Goal: Information Seeking & Learning: Understand process/instructions

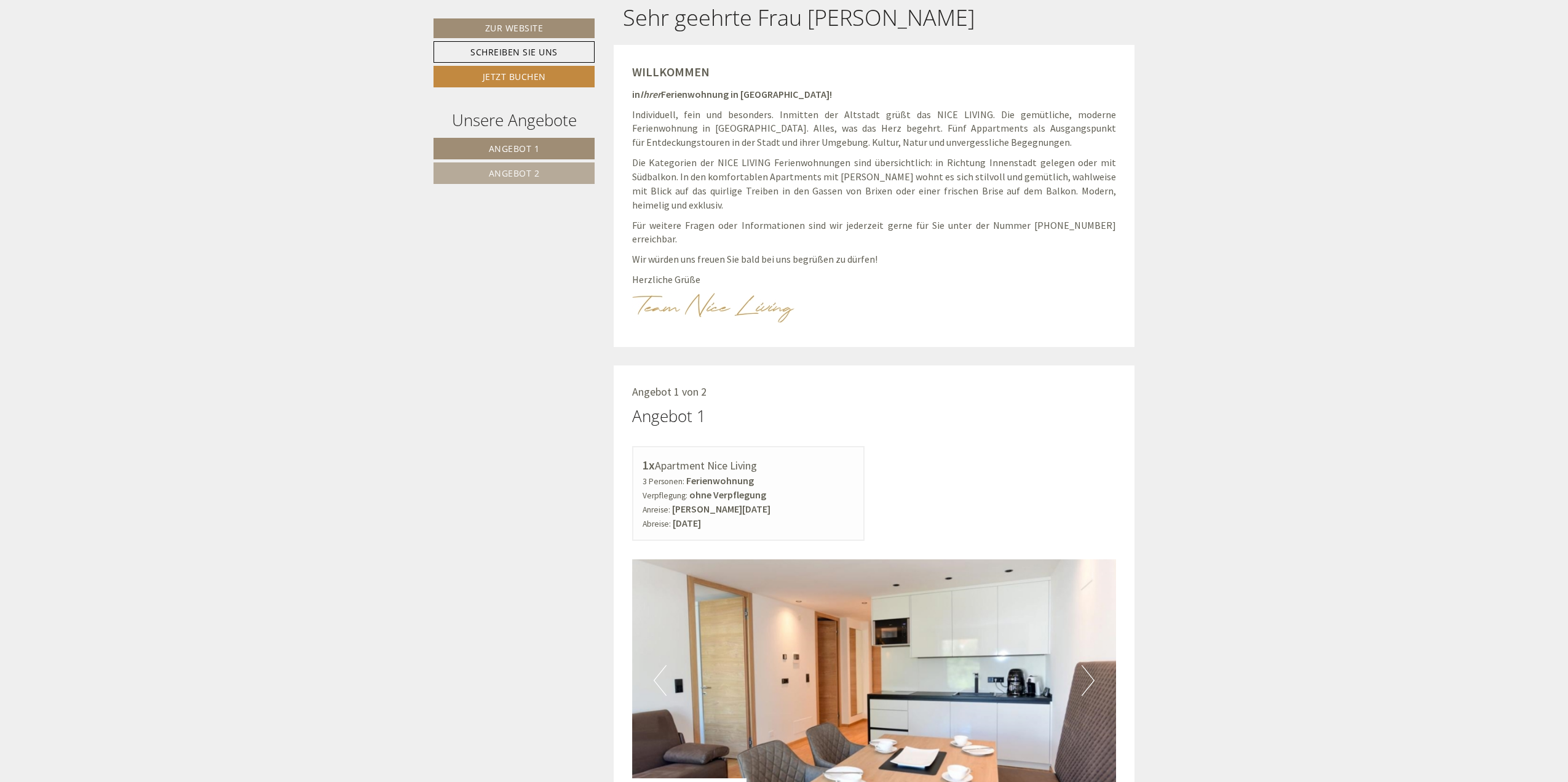
scroll to position [800, 0]
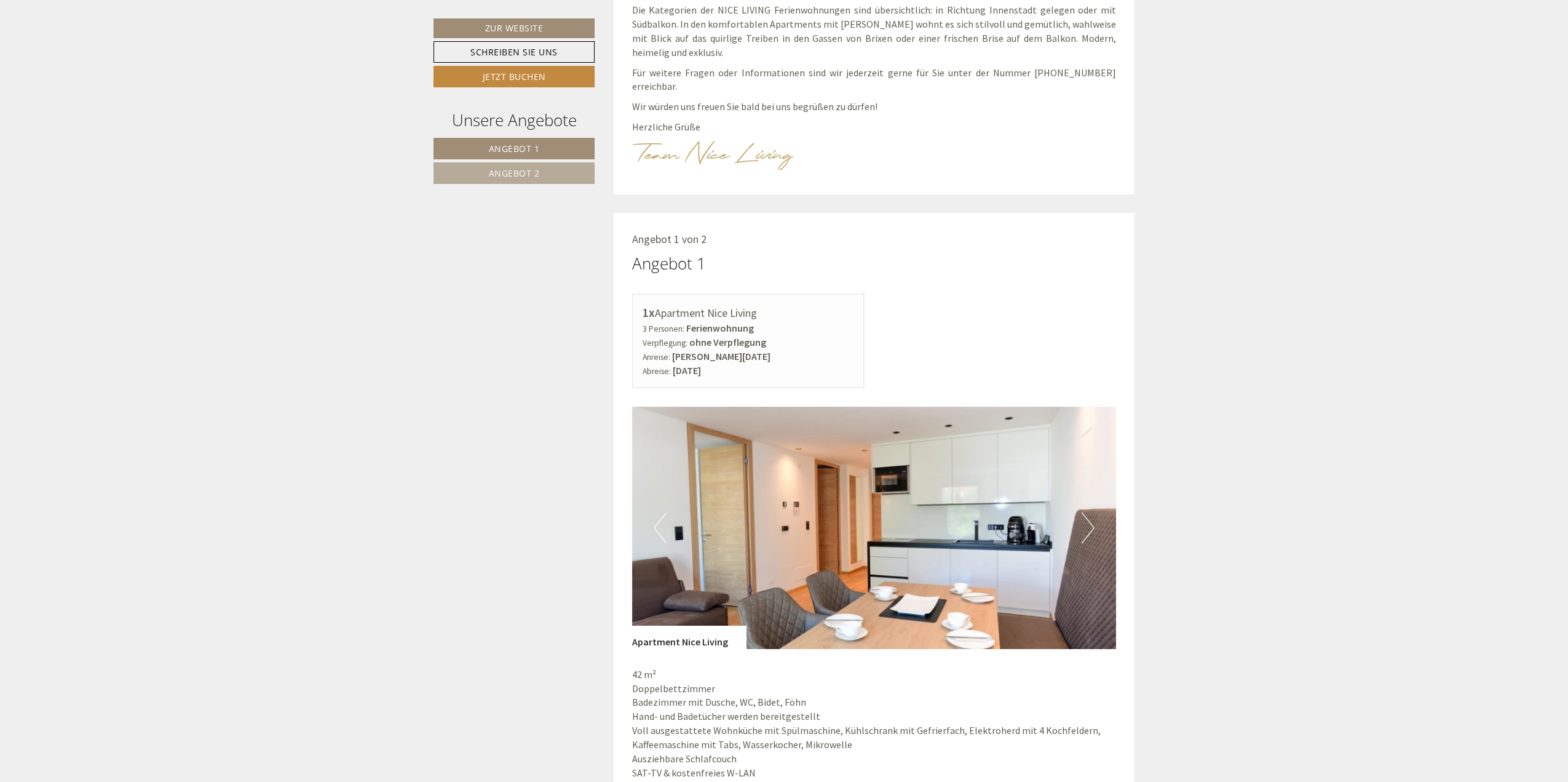
click at [731, 100] on p "Wir würden uns freuen Sie bald bei uns begrüßen zu dürfen!" at bounding box center [874, 107] width 484 height 14
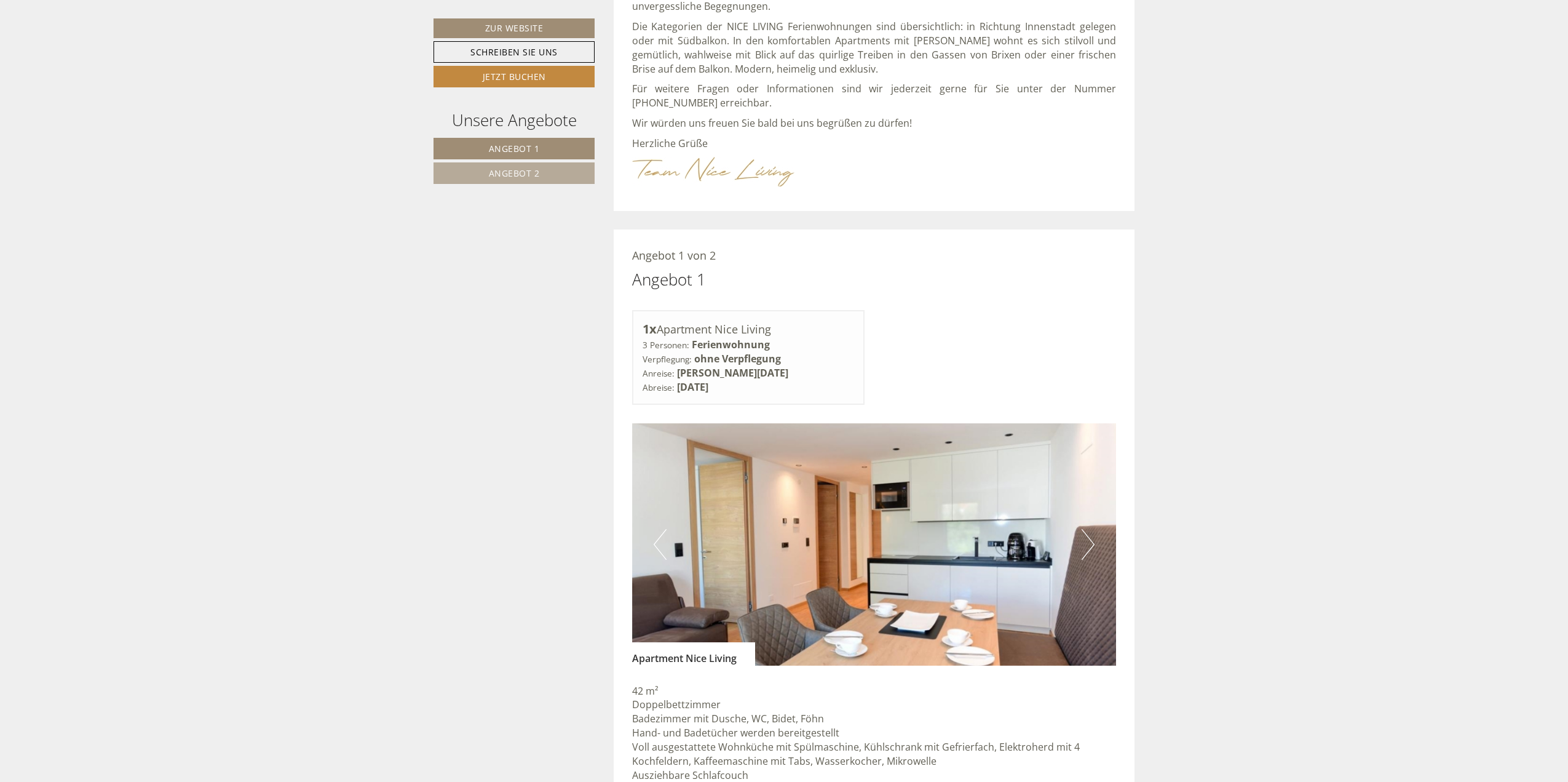
scroll to position [797, 0]
click at [763, 83] on p "Für weitere Fragen oder Informationen sind wir jederzeit gerne für Sie unter de…" at bounding box center [874, 96] width 484 height 28
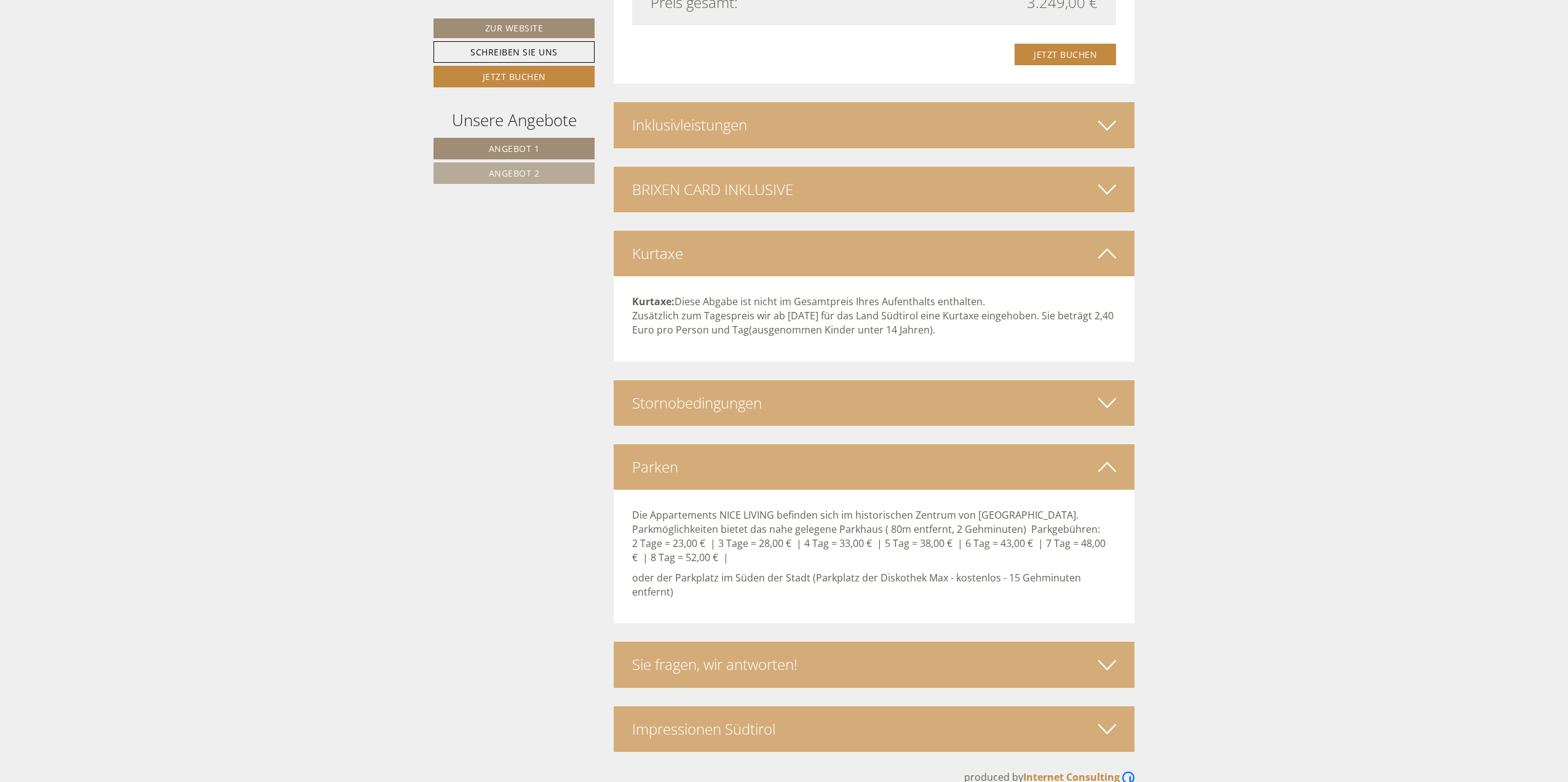
scroll to position [2652, 0]
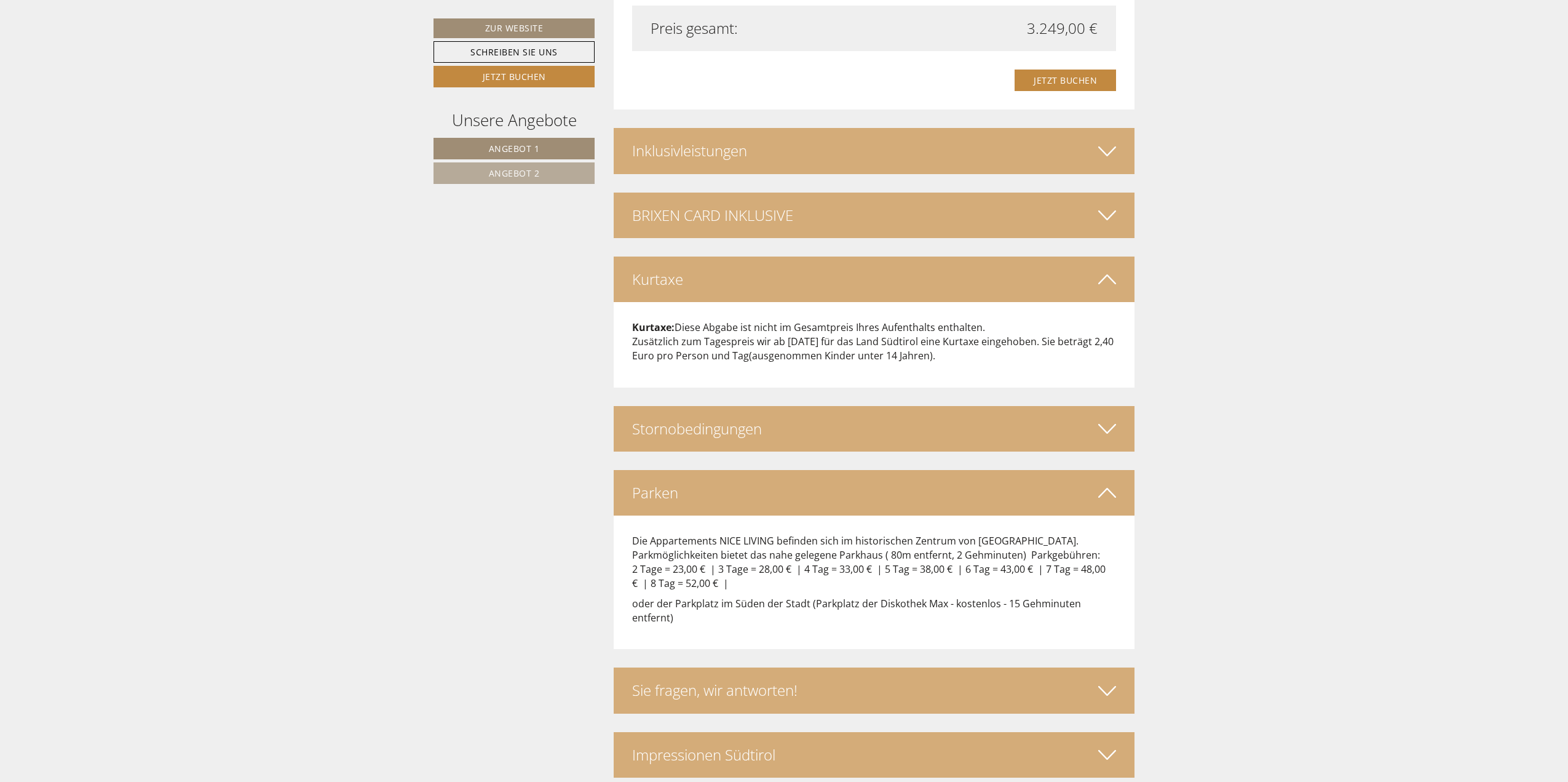
scroll to position [2652, 0]
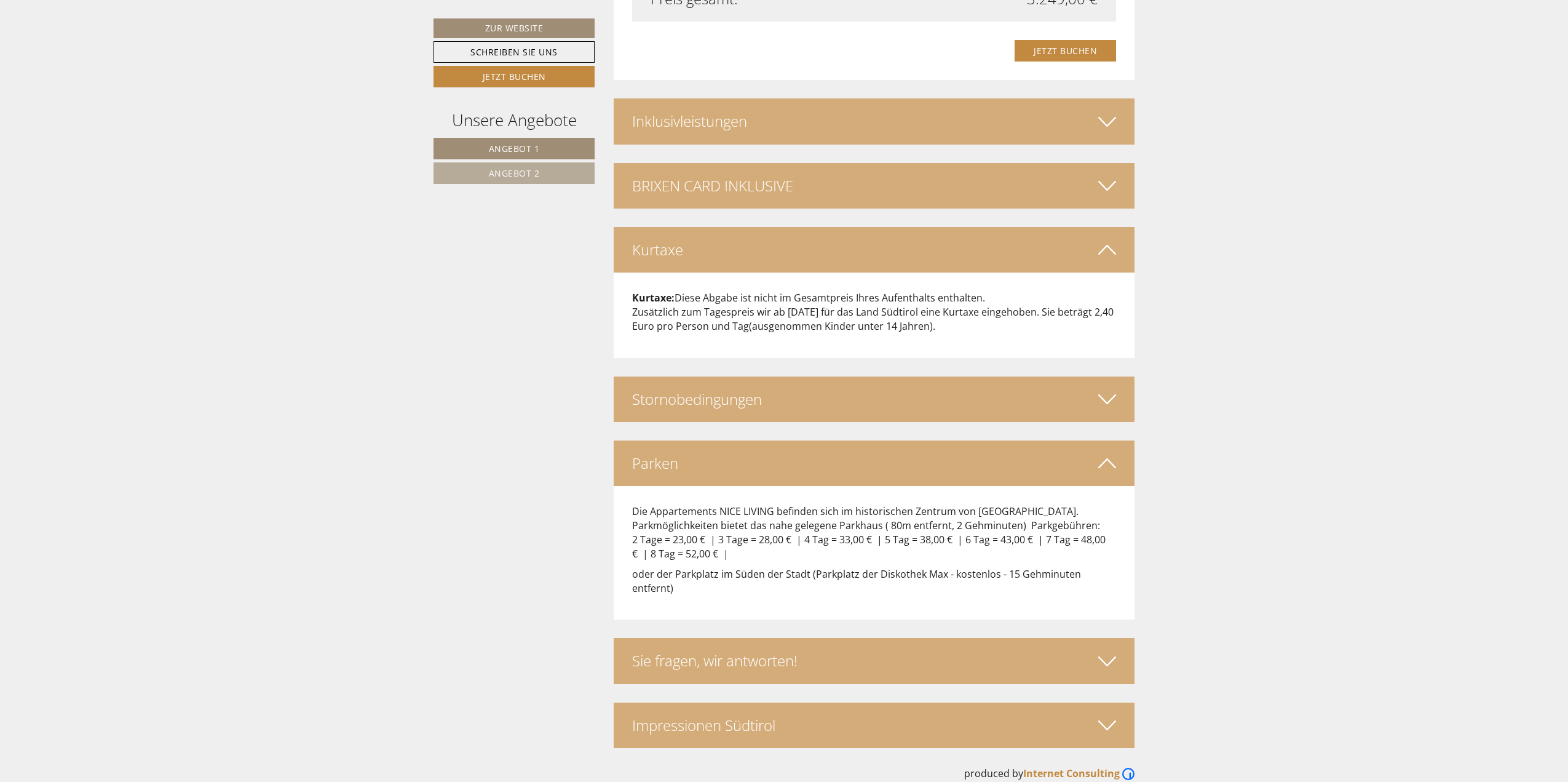
click at [784, 376] on div "Stornobedingungen" at bounding box center [874, 398] width 521 height 45
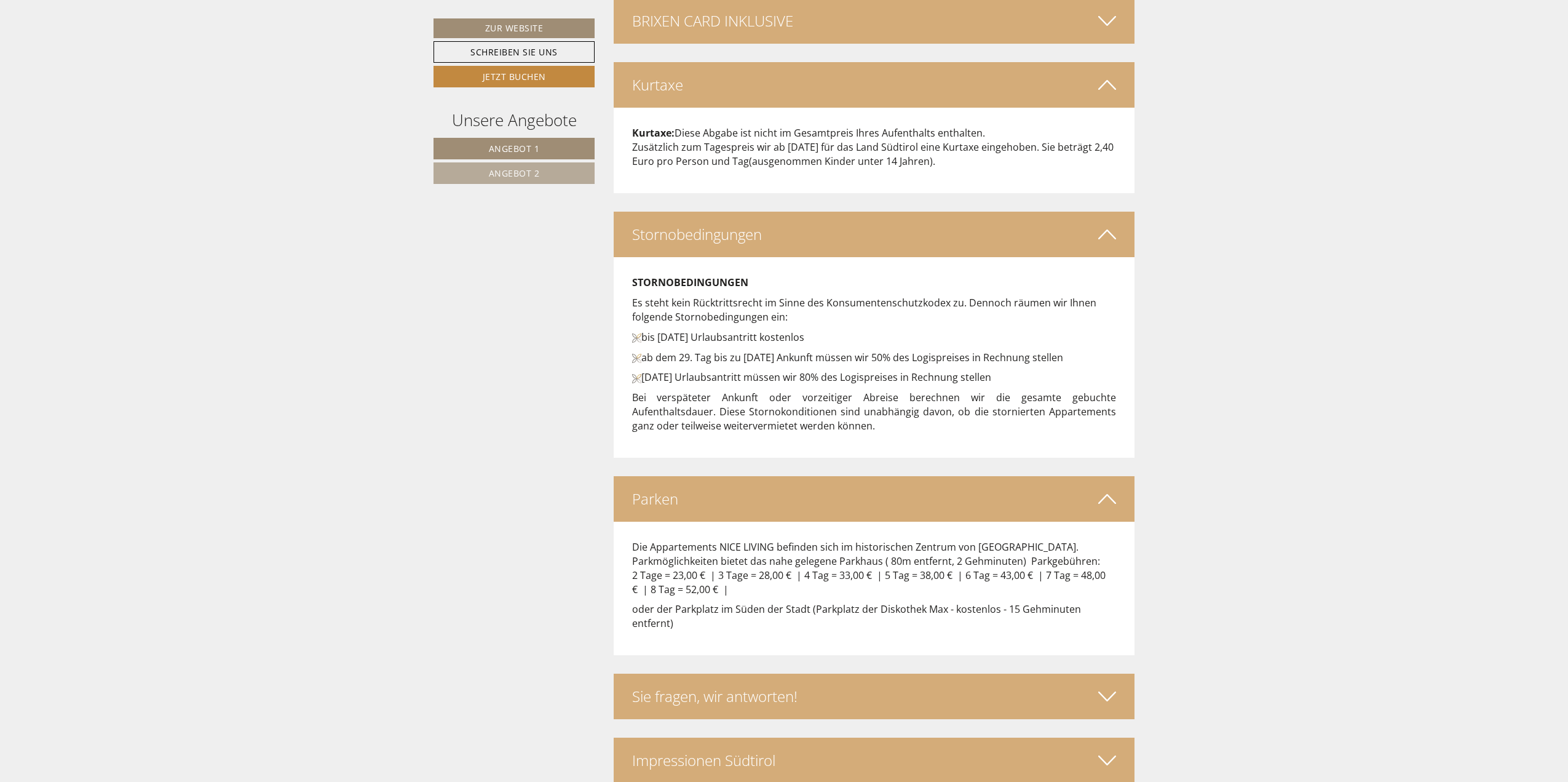
scroll to position [2853, 0]
